Goal: Check status: Check status

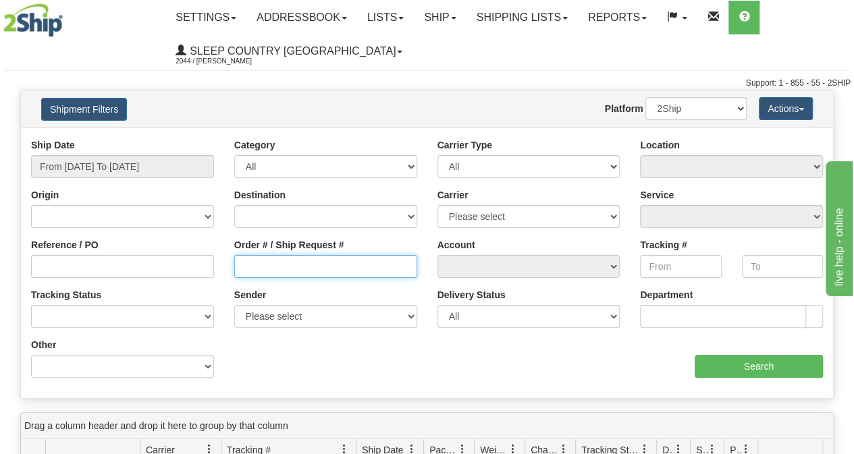
click at [286, 269] on input "Order # / Ship Request #" at bounding box center [325, 266] width 183 height 23
paste input "9000I005932"
type input "9000I005932"
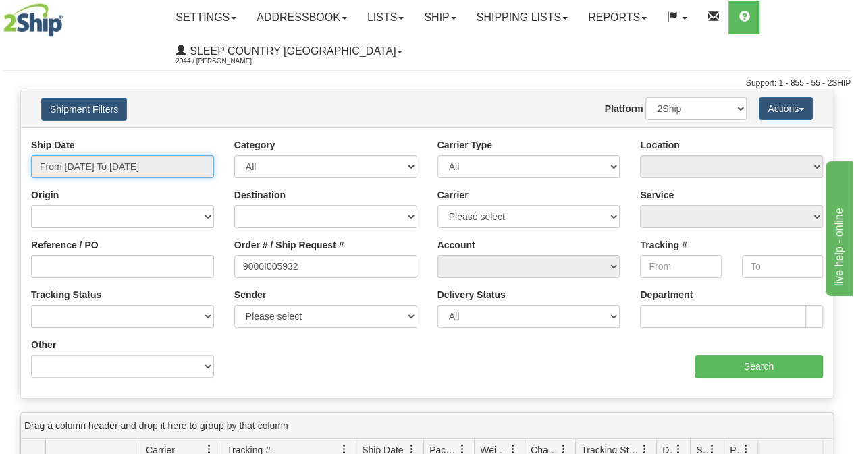
click at [117, 166] on input "From [DATE] To [DATE]" at bounding box center [122, 166] width 183 height 23
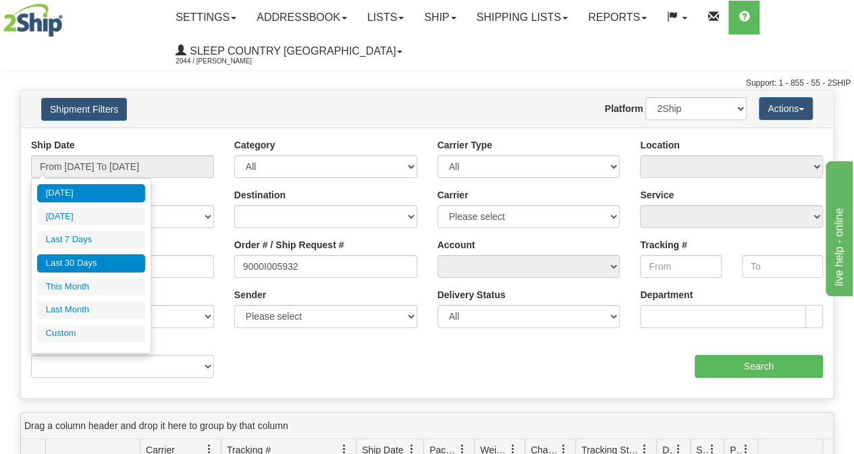
click at [99, 254] on li "Last 30 Days" at bounding box center [91, 263] width 108 height 18
type input "From [DATE] To [DATE]"
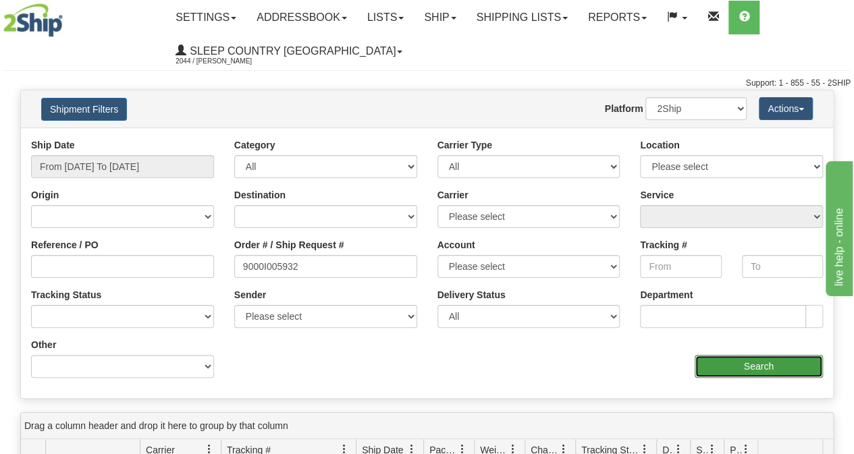
click at [749, 362] on input "Search" at bounding box center [759, 366] width 129 height 23
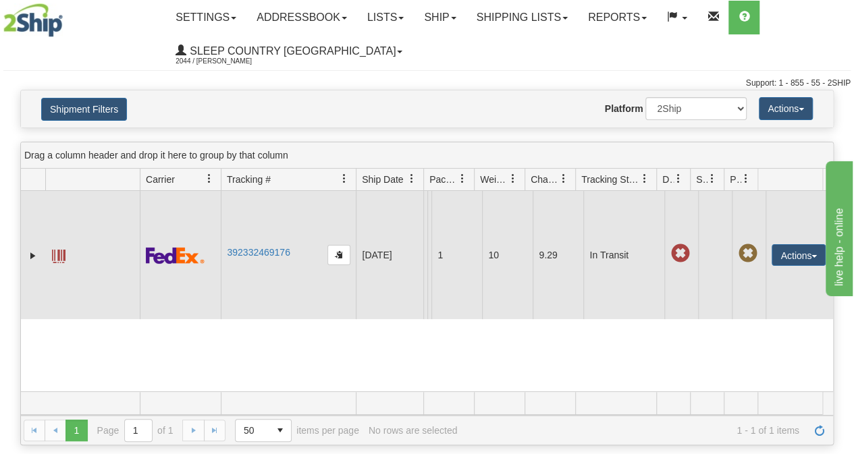
click at [260, 275] on td "392332469176" at bounding box center [288, 255] width 135 height 128
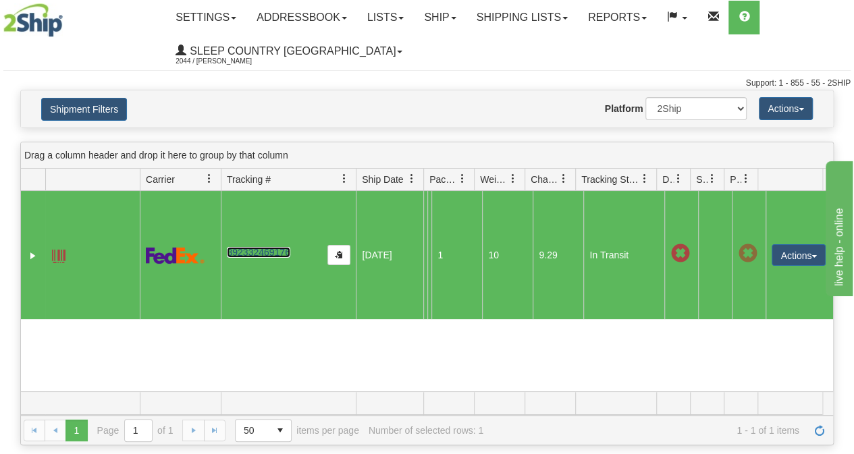
click at [260, 258] on link "392332469176" at bounding box center [258, 252] width 63 height 11
